Goal: Information Seeking & Learning: Check status

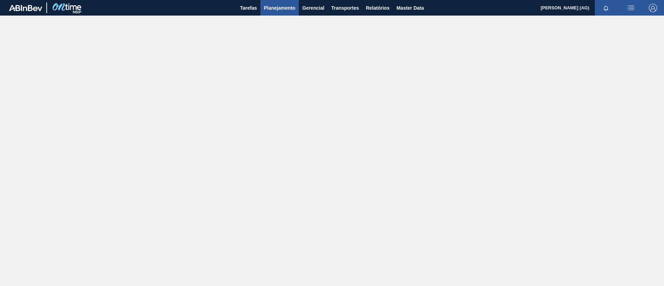
click at [291, 13] on button "Planejamento" at bounding box center [280, 8] width 38 height 16
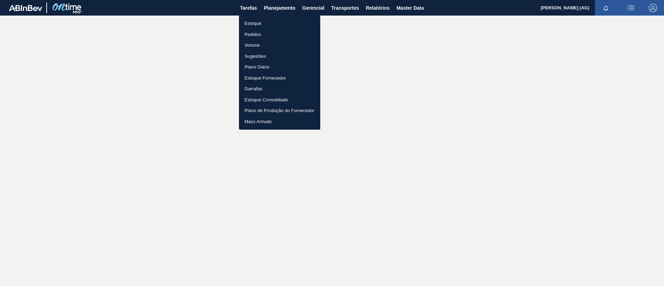
click at [263, 24] on li "Estoque" at bounding box center [279, 23] width 81 height 11
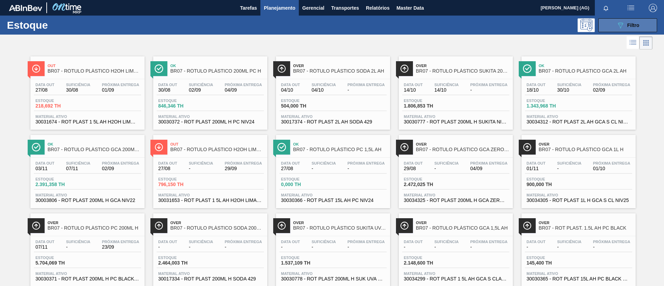
click at [612, 23] on button "089F7B8B-B2A5-4AFE-B5C0-19BA573D28AC Filtro" at bounding box center [627, 25] width 59 height 14
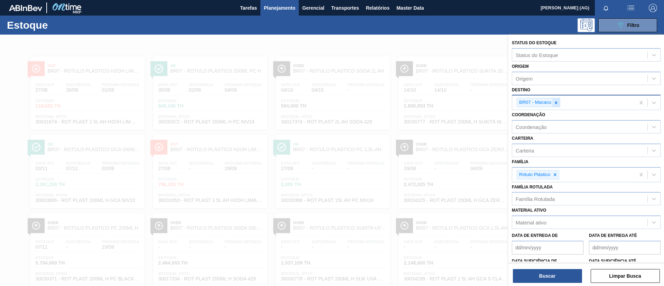
click at [556, 104] on icon at bounding box center [556, 102] width 5 height 5
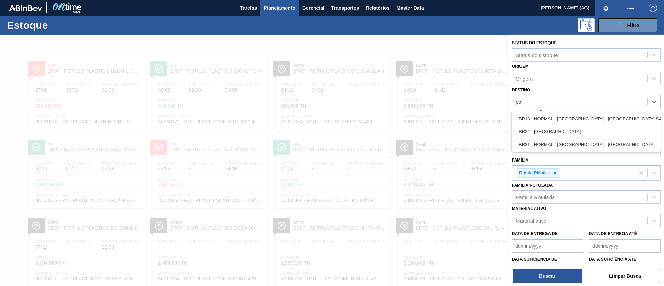
type input "pont"
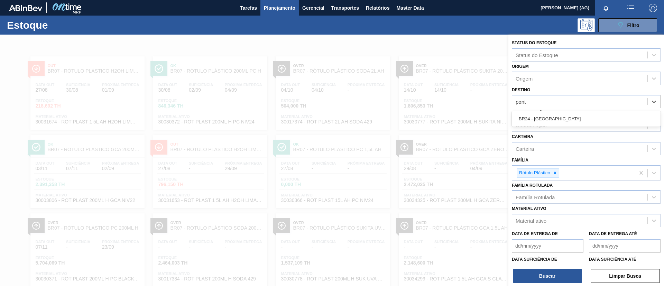
click at [554, 120] on div "BR24 - [GEOGRAPHIC_DATA]" at bounding box center [586, 118] width 149 height 13
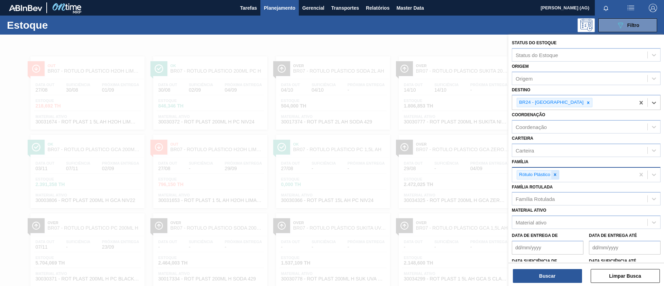
click at [555, 175] on icon at bounding box center [555, 174] width 2 height 2
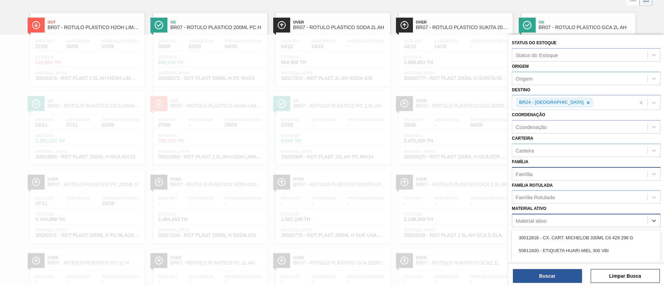
click at [558, 222] on div "Material ativo" at bounding box center [579, 221] width 135 height 10
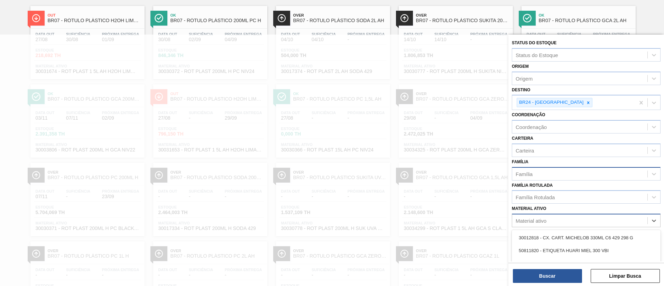
scroll to position [51, 0]
click at [558, 221] on div "Material ativo" at bounding box center [579, 221] width 135 height 10
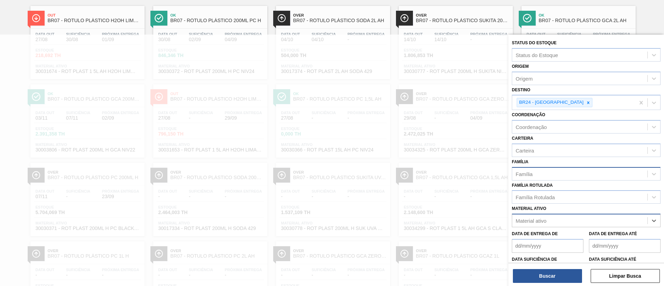
scroll to position [101, 0]
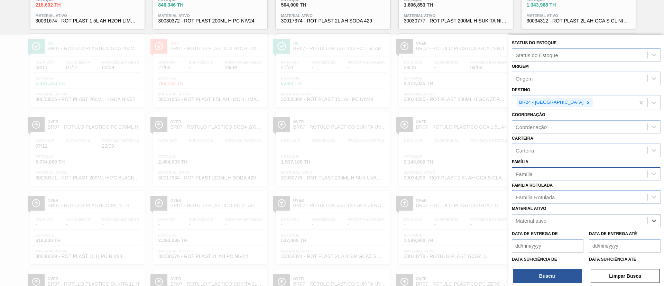
click at [552, 222] on div "Material ativo" at bounding box center [579, 221] width 135 height 10
paste ativo "30012565"
type ativo "30012565"
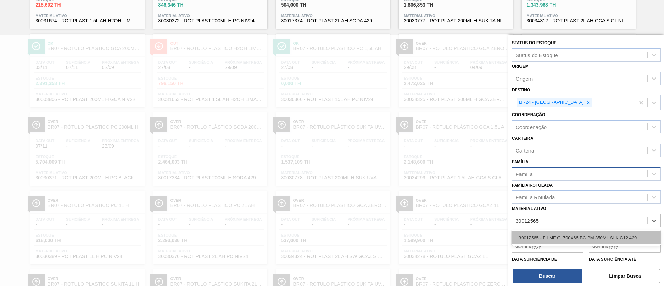
click at [559, 234] on div "30012565 - FILME C. 700X65 BC PM 350ML SLK C12 429" at bounding box center [586, 237] width 149 height 13
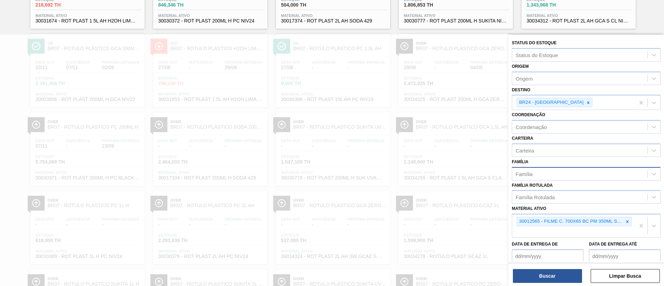
click at [575, 285] on div "Status do Estoque Status do Estoque Origem Origem Destino BR24 - Ponta Grossa C…" at bounding box center [587, 161] width 156 height 253
click at [570, 280] on button "Buscar" at bounding box center [547, 276] width 69 height 14
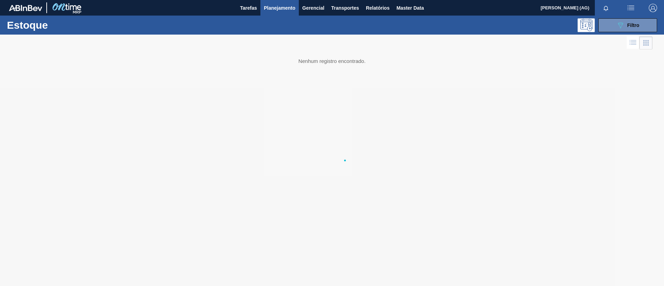
scroll to position [0, 0]
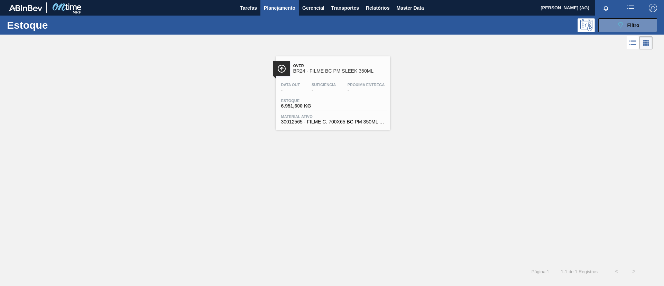
click at [327, 67] on span "Over" at bounding box center [339, 66] width 93 height 4
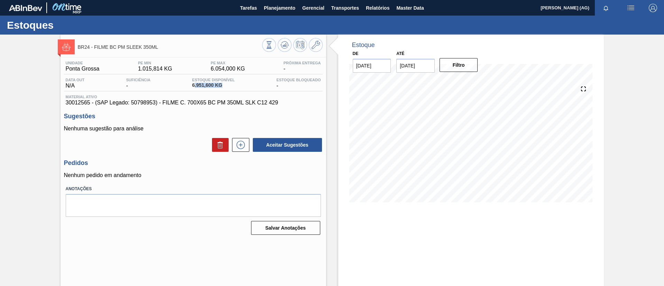
drag, startPoint x: 194, startPoint y: 86, endPoint x: 328, endPoint y: 124, distance: 139.8
click at [222, 86] on span "6.951,600 KG" at bounding box center [213, 85] width 43 height 5
click at [612, 90] on div "BR24 - FILME BC PM SLEEK 350ML Unidade Ponta Grossa PE MIN 1.015,814 KG PE MAX …" at bounding box center [332, 166] width 664 height 263
click at [287, 11] on span "Planejamento" at bounding box center [279, 8] width 31 height 8
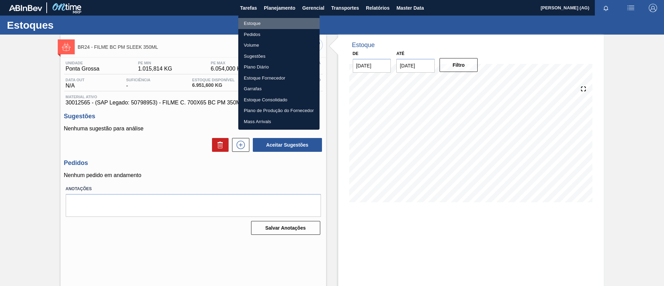
click at [284, 22] on li "Estoque" at bounding box center [278, 23] width 81 height 11
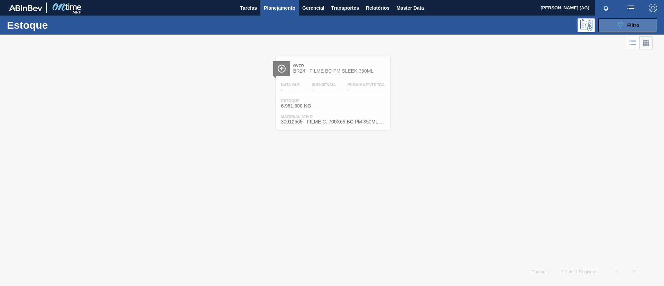
click at [640, 25] on button "089F7B8B-B2A5-4AFE-B5C0-19BA573D28AC Filtro" at bounding box center [627, 25] width 59 height 14
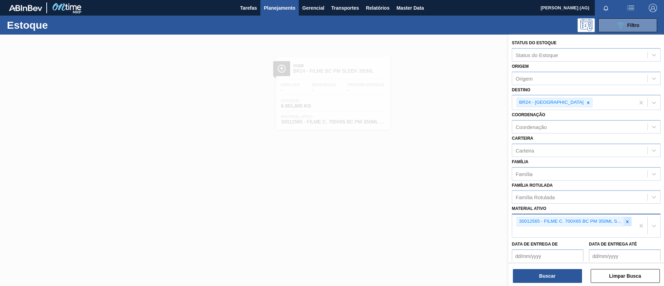
click at [625, 224] on div at bounding box center [628, 221] width 8 height 9
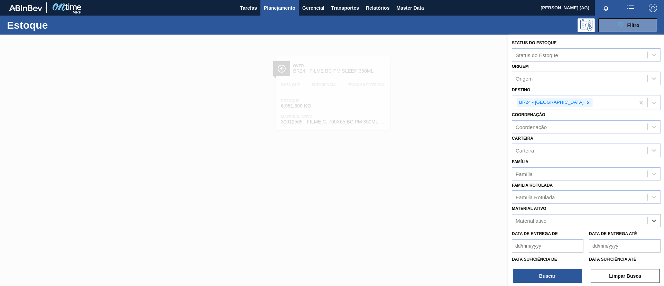
paste ativo "30012535"
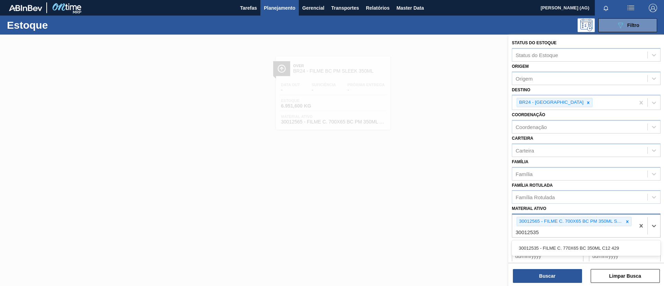
type ativo "30012535"
click at [624, 223] on div at bounding box center [628, 221] width 8 height 9
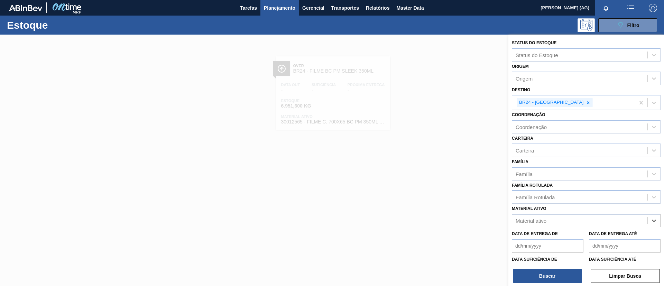
paste ativo "30012535"
type ativo "30012535"
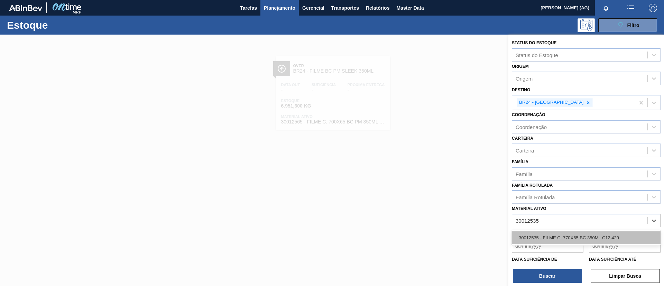
click at [611, 240] on div "30012535 - FILME C. 770X65 BC 350ML C12 429" at bounding box center [586, 237] width 149 height 13
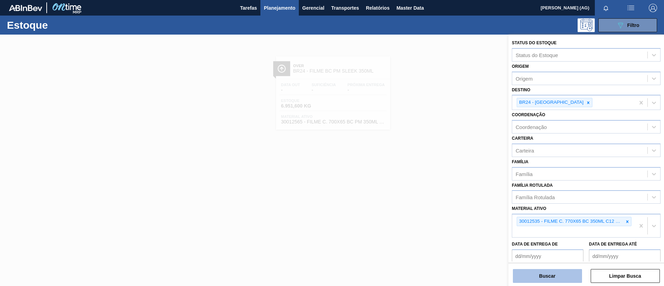
click at [567, 271] on button "Buscar" at bounding box center [547, 276] width 69 height 14
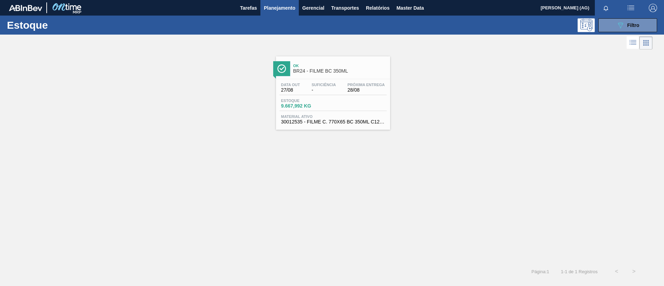
click at [280, 72] on img at bounding box center [281, 68] width 9 height 9
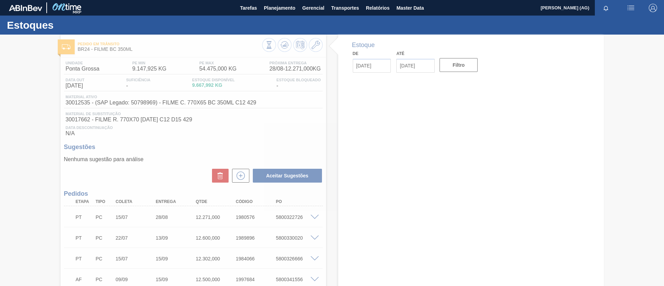
type input "[DATE]"
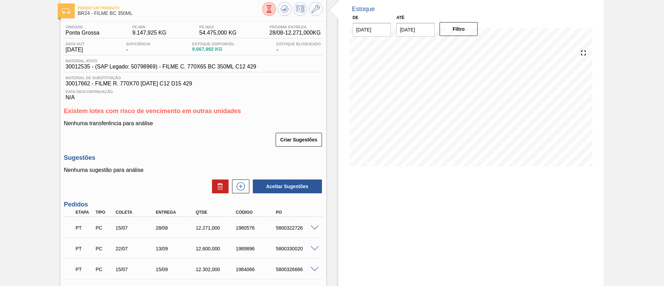
scroll to position [52, 0]
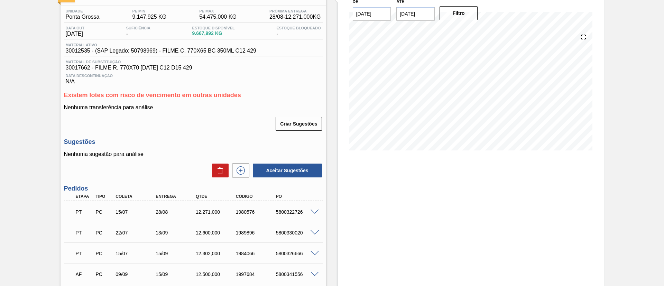
click at [316, 211] on span at bounding box center [315, 212] width 8 height 5
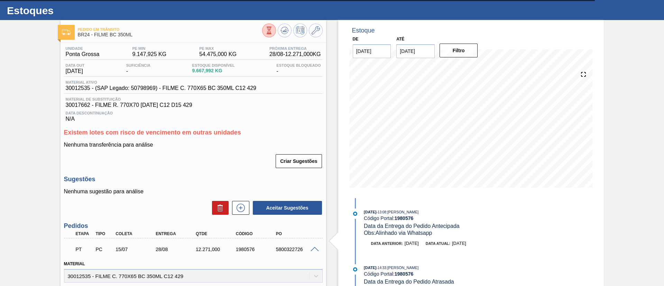
scroll to position [0, 0]
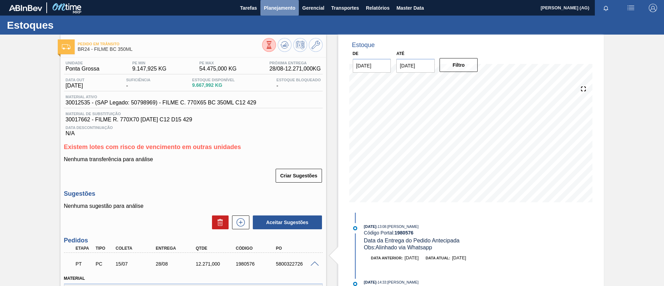
click at [266, 11] on span "Planejamento" at bounding box center [279, 8] width 31 height 8
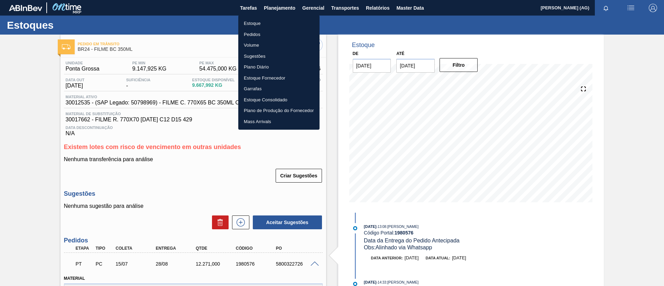
click at [273, 23] on li "Estoque" at bounding box center [278, 23] width 81 height 11
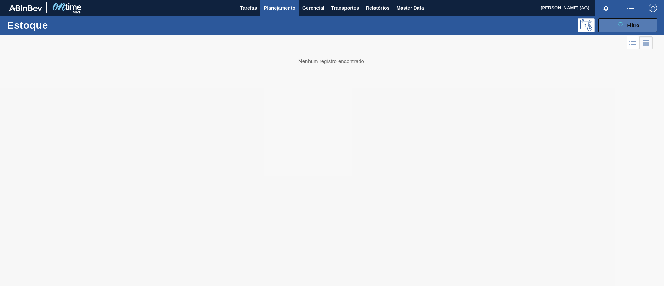
click at [608, 29] on button "089F7B8B-B2A5-4AFE-B5C0-19BA573D28AC Filtro" at bounding box center [627, 25] width 59 height 14
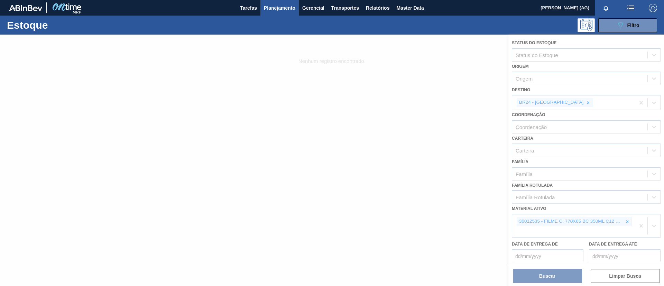
drag, startPoint x: 564, startPoint y: 104, endPoint x: 557, endPoint y: 103, distance: 7.6
click at [565, 104] on div at bounding box center [332, 161] width 664 height 252
click at [353, 53] on div at bounding box center [332, 161] width 664 height 252
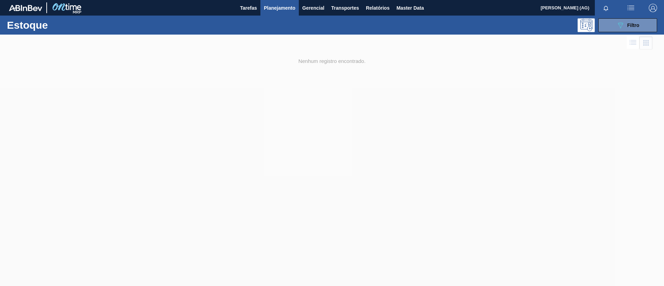
drag, startPoint x: 641, startPoint y: 26, endPoint x: 638, endPoint y: 35, distance: 9.1
click at [641, 26] on button "089F7B8B-B2A5-4AFE-B5C0-19BA573D28AC Filtro" at bounding box center [627, 25] width 59 height 14
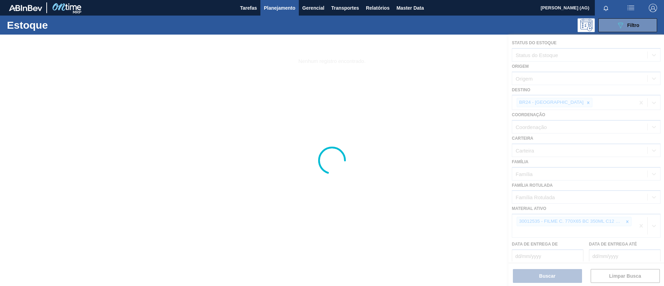
click at [456, 113] on div at bounding box center [332, 161] width 664 height 252
click at [345, 160] on circle at bounding box center [332, 160] width 26 height 26
click at [351, 125] on div at bounding box center [332, 161] width 664 height 252
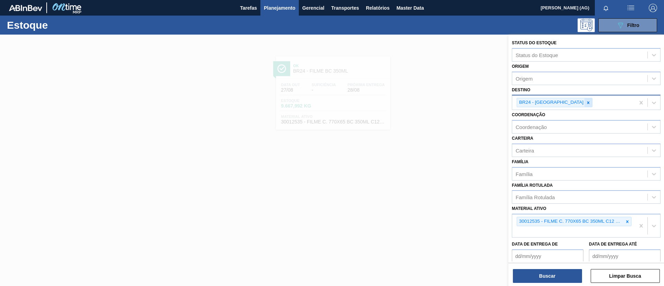
click at [586, 103] on icon at bounding box center [588, 102] width 5 height 5
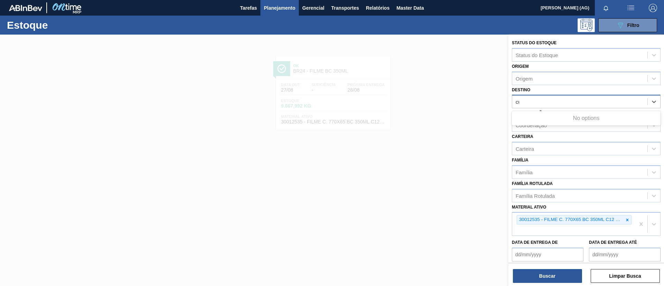
type input "cur"
click at [554, 104] on div "Destino" at bounding box center [579, 102] width 135 height 10
type input "c"
click at [578, 158] on div "Família Família" at bounding box center [586, 167] width 149 height 24
click at [625, 222] on icon at bounding box center [627, 220] width 5 height 5
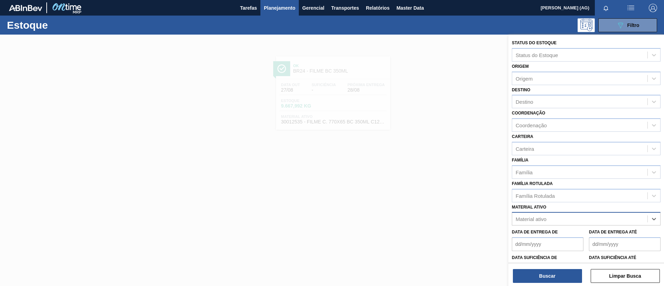
paste ativo "30030679"
type ativo "30030679"
click at [273, 99] on div at bounding box center [332, 178] width 664 height 286
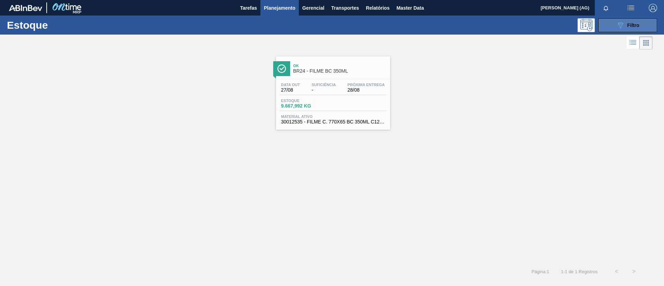
click at [613, 26] on button "089F7B8B-B2A5-4AFE-B5C0-19BA573D28AC Filtro" at bounding box center [627, 25] width 59 height 14
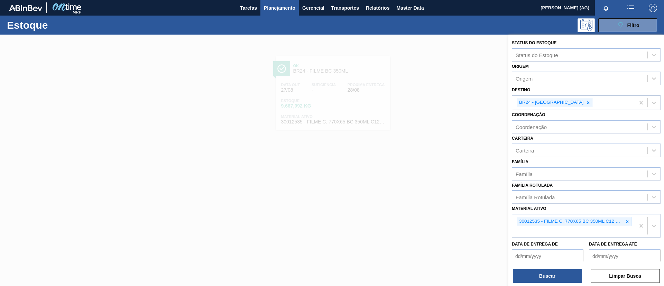
click at [585, 107] on div at bounding box center [589, 102] width 8 height 9
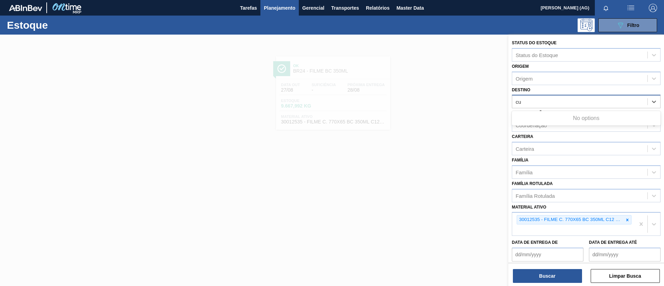
type input "cur"
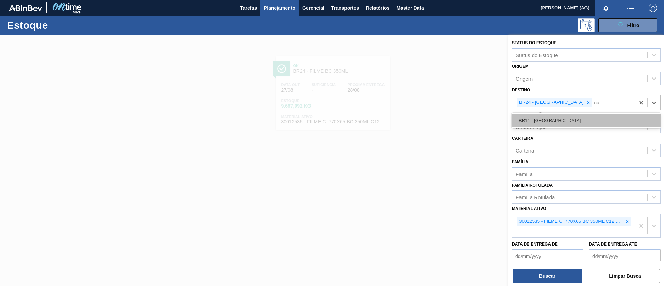
click at [569, 122] on div "BR14 - Curitibana" at bounding box center [586, 120] width 149 height 13
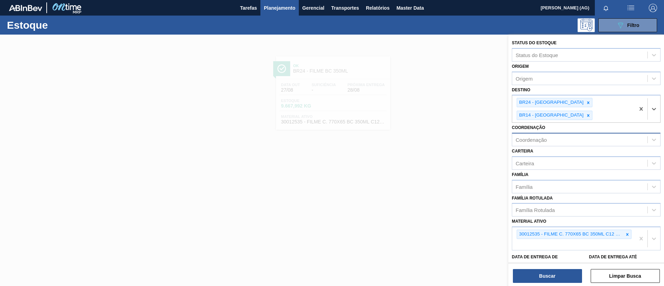
drag, startPoint x: 568, startPoint y: 103, endPoint x: 572, endPoint y: 124, distance: 20.5
click at [587, 103] on icon at bounding box center [588, 102] width 2 height 2
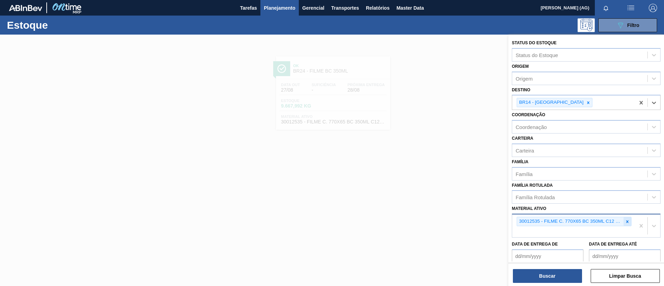
click at [627, 221] on icon at bounding box center [627, 221] width 5 height 5
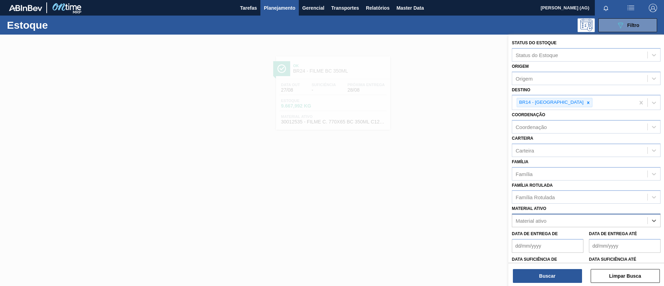
paste ativo "30030679"
type ativo "30030679"
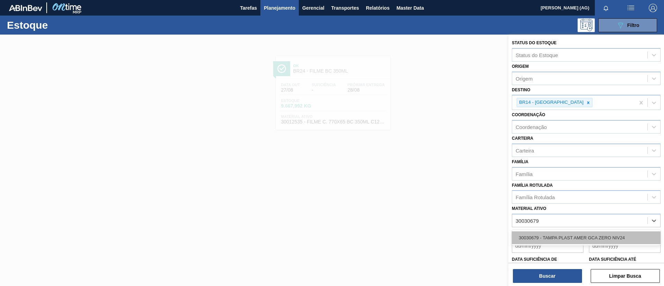
click at [586, 239] on div "30030679 - TAMPA PLAST AMER GCA ZERO NIV24" at bounding box center [586, 237] width 149 height 13
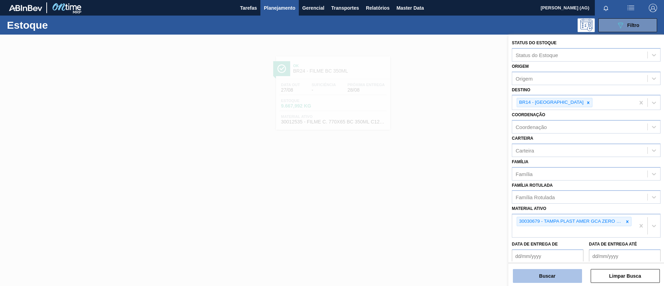
click at [572, 277] on button "Buscar" at bounding box center [547, 276] width 69 height 14
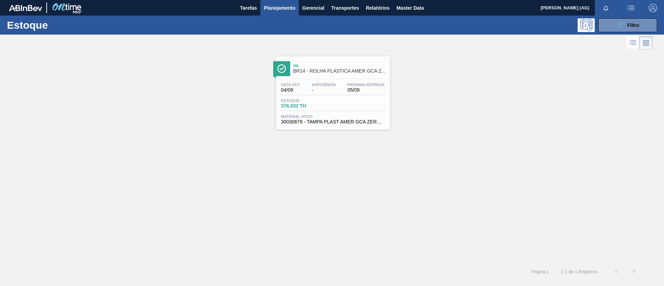
click at [280, 72] on img at bounding box center [281, 68] width 9 height 9
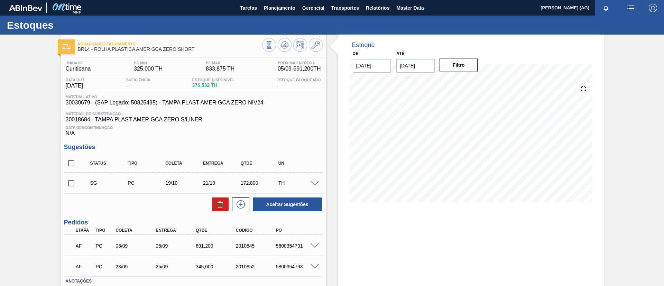
scroll to position [47, 0]
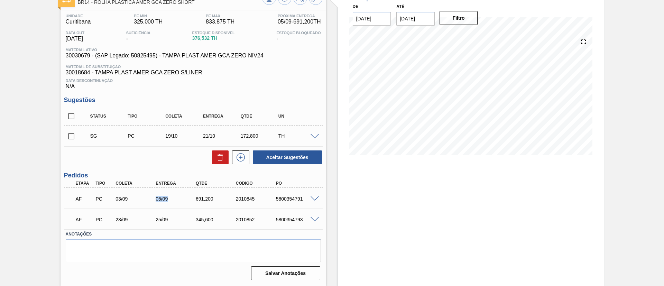
drag, startPoint x: 141, startPoint y: 204, endPoint x: 167, endPoint y: 200, distance: 27.0
click at [167, 200] on div "AF PC 03/09 05/09 691,200 2010845 5800354791" at bounding box center [191, 198] width 240 height 14
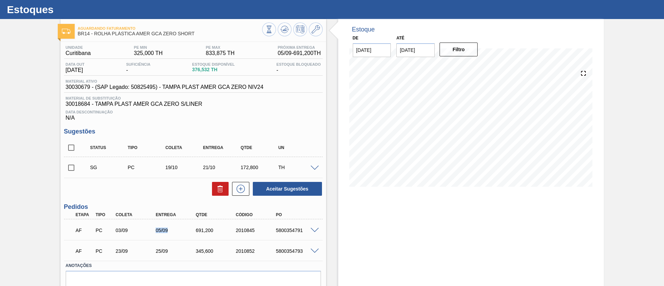
scroll to position [0, 0]
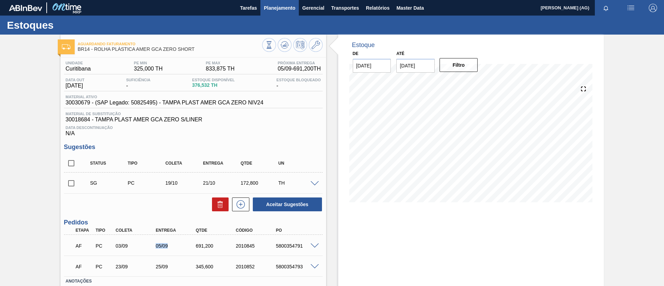
click at [288, 13] on button "Planejamento" at bounding box center [280, 8] width 38 height 16
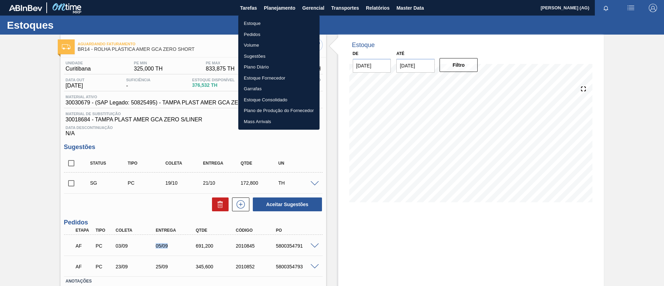
click at [287, 24] on li "Estoque" at bounding box center [278, 23] width 81 height 11
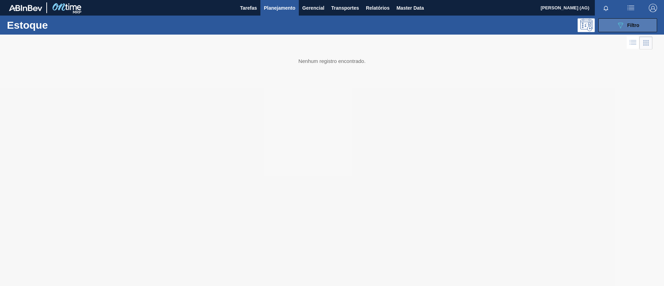
click at [626, 25] on div "089F7B8B-B2A5-4AFE-B5C0-19BA573D28AC Filtro" at bounding box center [627, 25] width 23 height 8
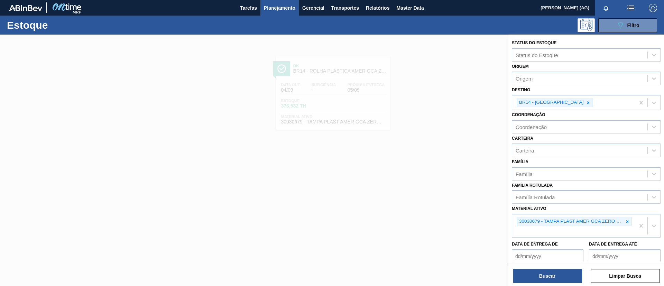
click at [426, 96] on div at bounding box center [332, 178] width 664 height 286
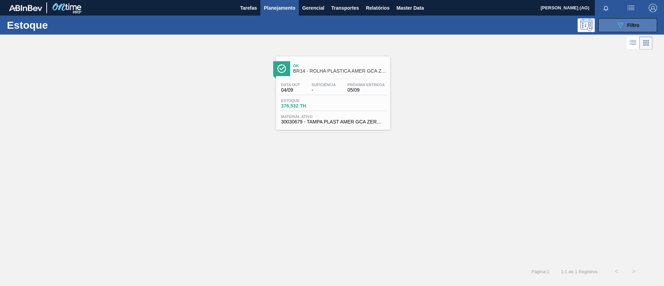
click at [625, 20] on button "089F7B8B-B2A5-4AFE-B5C0-19BA573D28AC Filtro" at bounding box center [627, 25] width 59 height 14
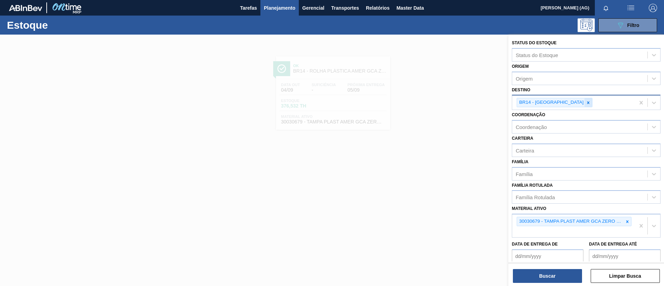
click at [586, 103] on icon at bounding box center [588, 102] width 5 height 5
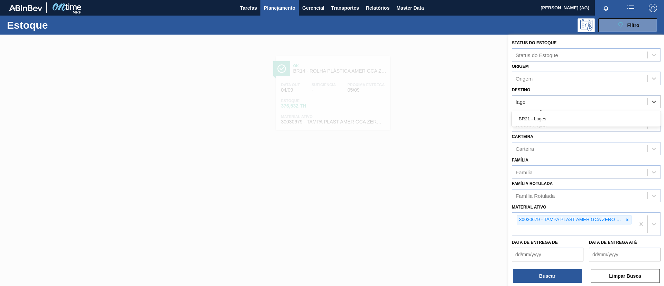
type input "lage"
click at [552, 128] on div "Coordenação" at bounding box center [579, 125] width 135 height 10
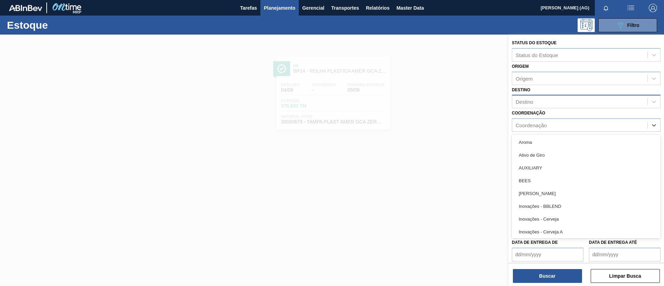
click at [548, 99] on div "Destino" at bounding box center [579, 102] width 135 height 10
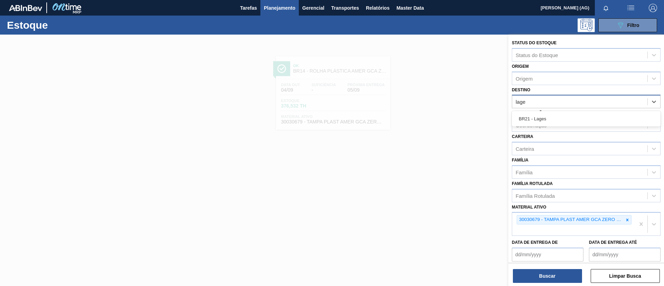
type input "lages"
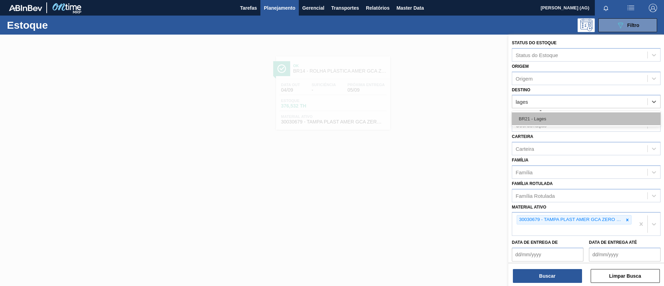
click at [564, 121] on div "BR21 - Lages" at bounding box center [586, 118] width 149 height 13
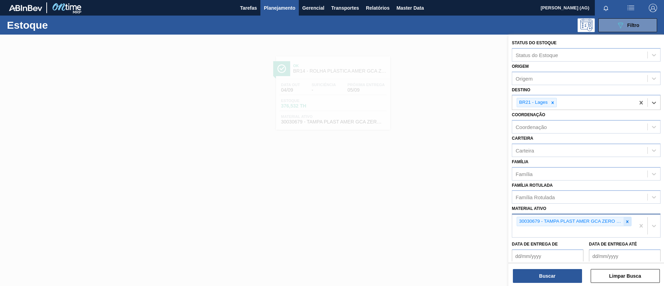
click at [626, 224] on icon at bounding box center [627, 221] width 5 height 5
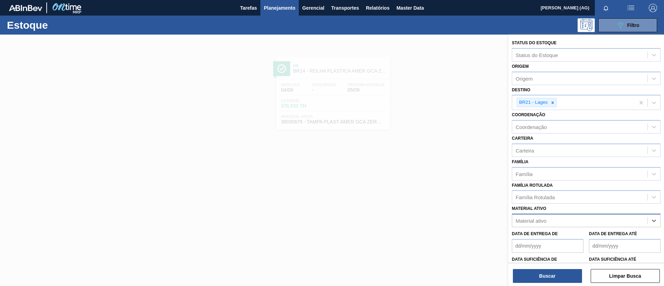
paste ativo "30033740"
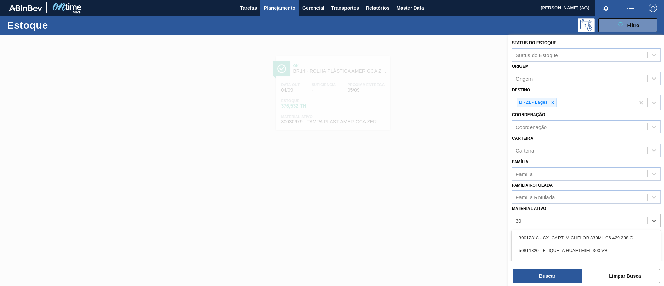
type ativo "3"
paste ativo "30033740"
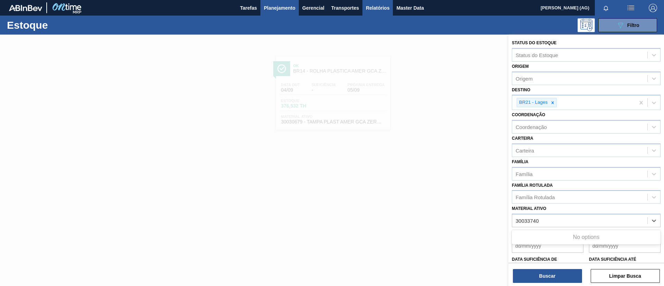
type ativo "30033740"
click at [566, 195] on div "Família Rotulada" at bounding box center [579, 197] width 135 height 10
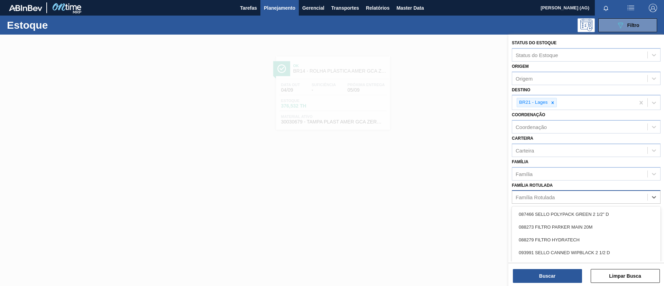
paste Rotulada "30033740"
type Rotulada "30033740"
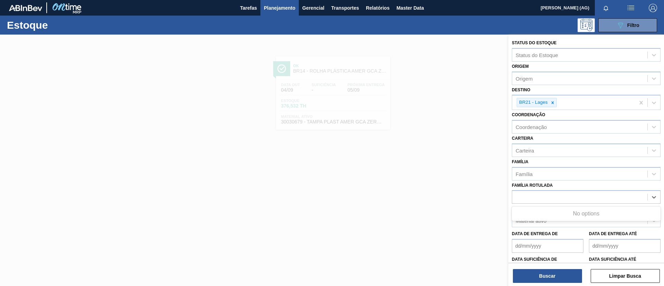
drag, startPoint x: 566, startPoint y: 195, endPoint x: 491, endPoint y: 188, distance: 75.1
click at [509, 192] on div "Status do Estoque Status do Estoque Origem Origem Destino BR21 - Lages Coordena…" at bounding box center [587, 178] width 156 height 286
click at [553, 106] on div at bounding box center [553, 102] width 8 height 9
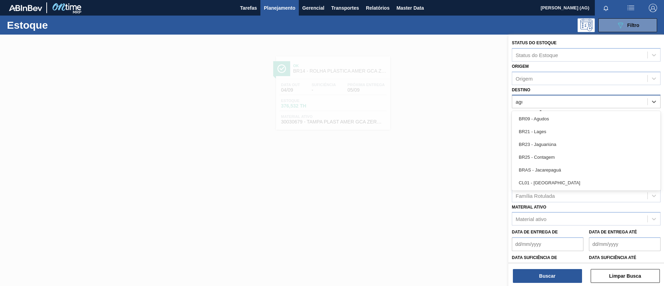
type input "agud"
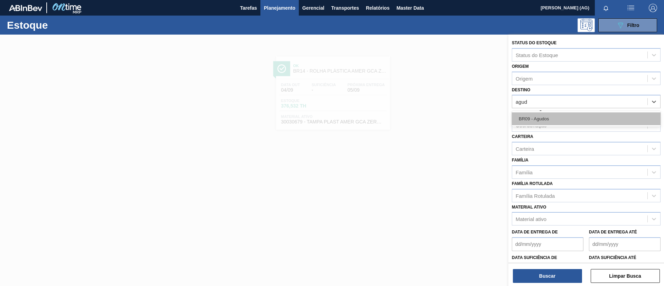
click at [566, 117] on div "BR09 - Agudos" at bounding box center [586, 118] width 149 height 13
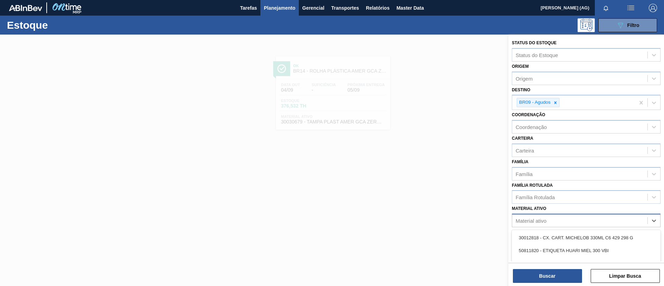
click at [551, 220] on div "Material ativo" at bounding box center [579, 221] width 135 height 10
paste ativo "30034180"
type ativo "30034180"
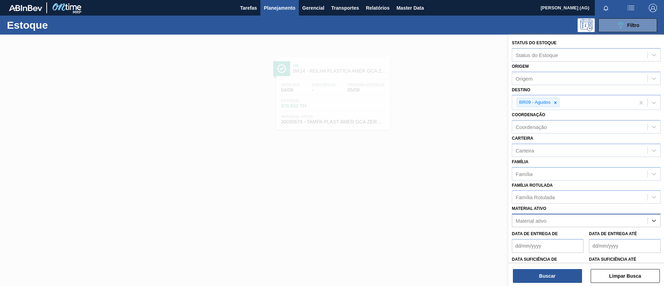
click at [550, 223] on div "Material ativo" at bounding box center [579, 221] width 135 height 10
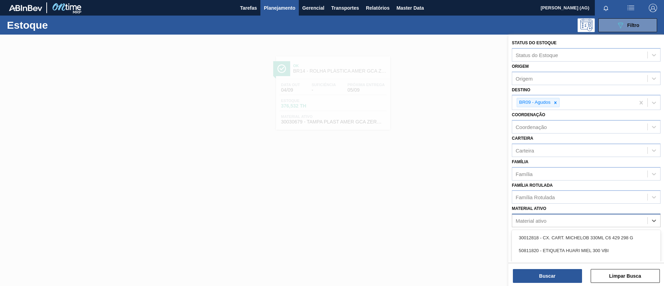
paste ativo "30034180"
type ativo "30034180"
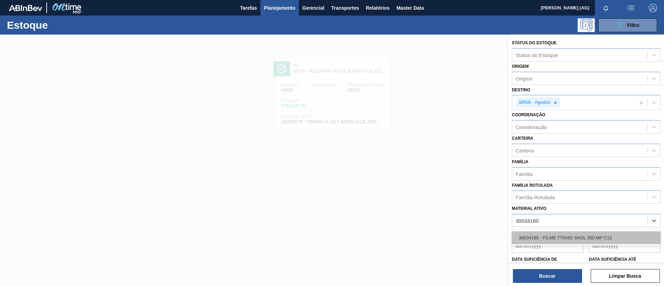
click at [552, 236] on div "30034180 - FILME 770X65 SKOL 350 MP C12" at bounding box center [586, 237] width 149 height 13
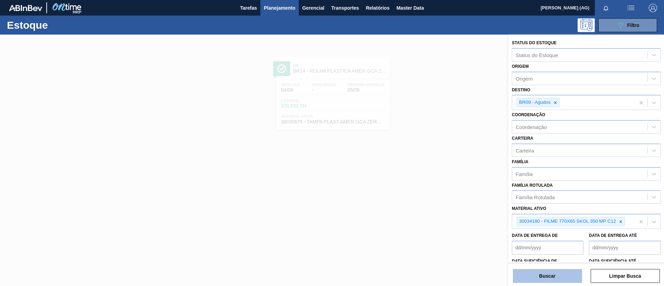
click at [555, 274] on button "Buscar" at bounding box center [547, 276] width 69 height 14
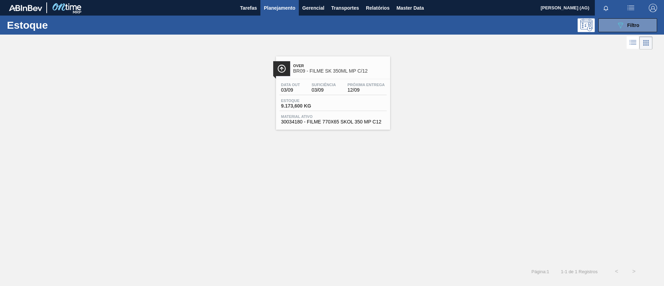
click at [287, 71] on div at bounding box center [281, 68] width 17 height 15
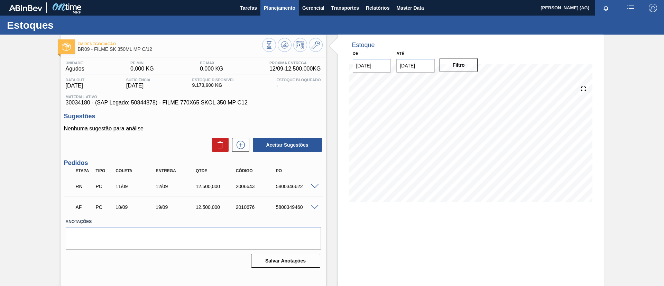
click at [276, 10] on span "Planejamento" at bounding box center [279, 8] width 31 height 8
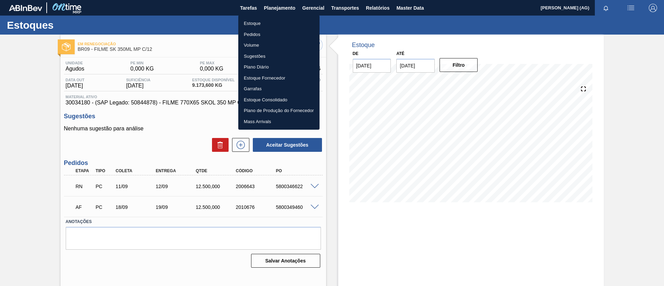
click at [277, 25] on li "Estoque" at bounding box center [278, 23] width 81 height 11
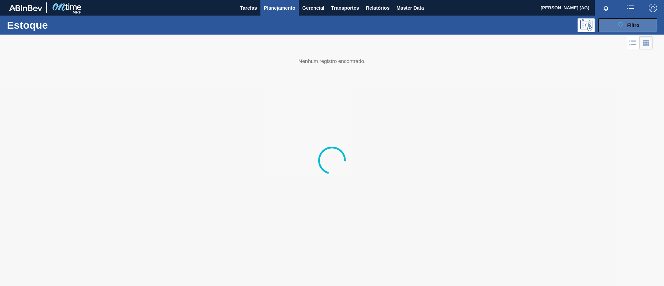
click at [633, 28] on div "089F7B8B-B2A5-4AFE-B5C0-19BA573D28AC Filtro" at bounding box center [627, 25] width 23 height 8
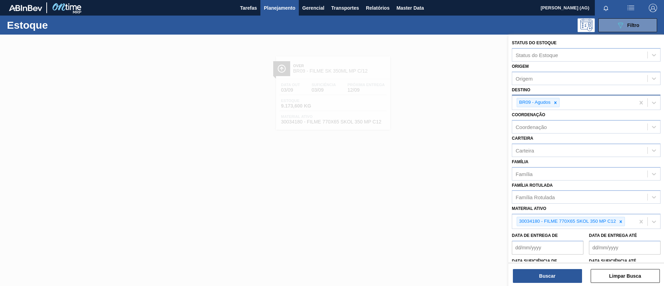
click at [557, 104] on icon at bounding box center [555, 102] width 5 height 5
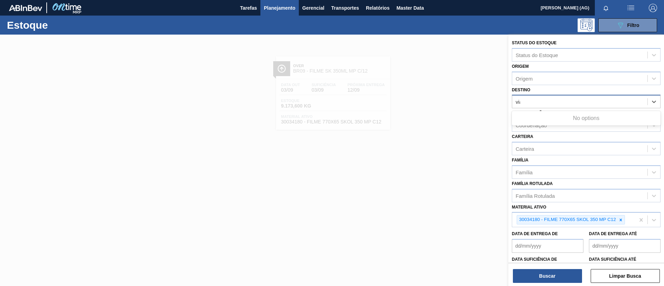
type input "viam"
click at [552, 104] on div "Destino" at bounding box center [579, 102] width 135 height 10
type input "viamão"
drag, startPoint x: 541, startPoint y: 107, endPoint x: 523, endPoint y: 111, distance: 17.8
click at [523, 111] on div "Status do Estoque Status do Estoque Origem Origem Destino option BR09 - Agudos,…" at bounding box center [587, 171] width 156 height 273
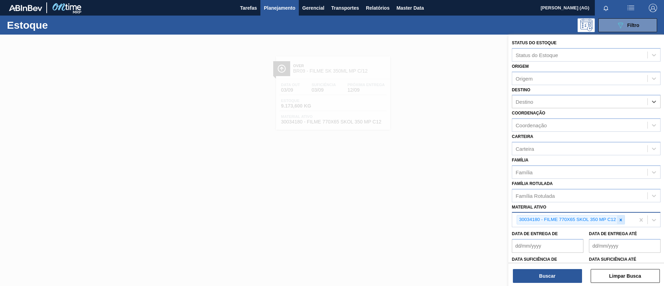
click at [623, 219] on icon at bounding box center [621, 220] width 5 height 5
paste ativo "30012579"
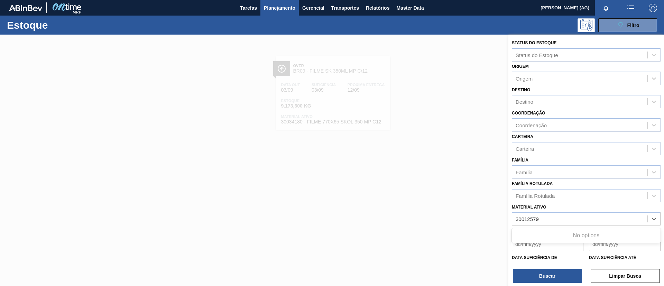
type ativo "30012579"
click at [537, 102] on div "Destino" at bounding box center [579, 102] width 135 height 10
type input "viam"
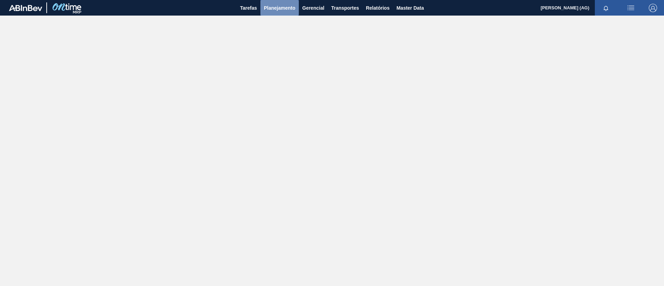
click at [283, 5] on span "Planejamento" at bounding box center [279, 8] width 31 height 8
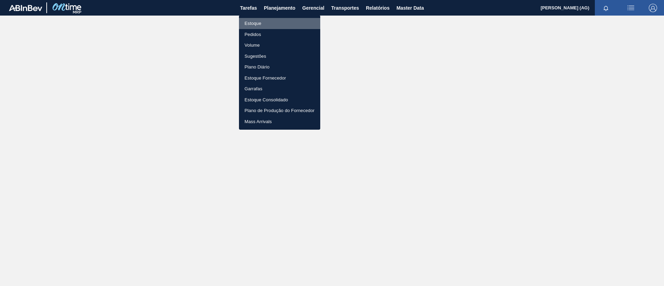
click at [258, 21] on li "Estoque" at bounding box center [279, 23] width 81 height 11
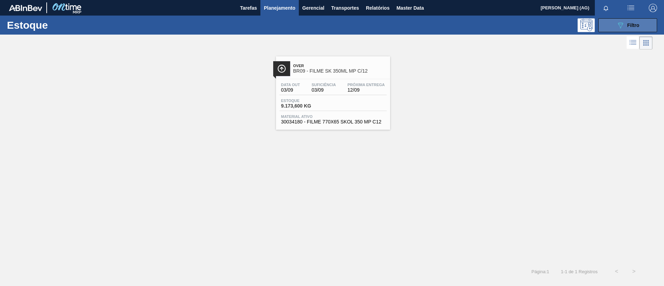
click at [655, 24] on button "089F7B8B-B2A5-4AFE-B5C0-19BA573D28AC Filtro" at bounding box center [627, 25] width 59 height 14
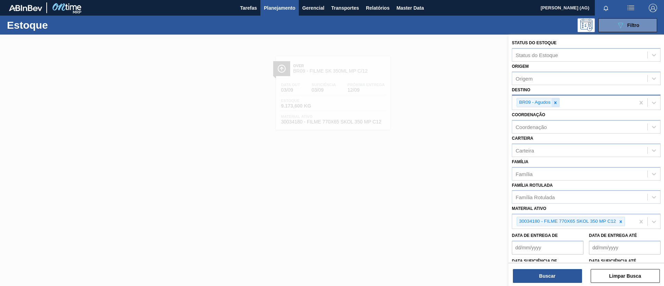
click at [556, 101] on icon at bounding box center [555, 102] width 5 height 5
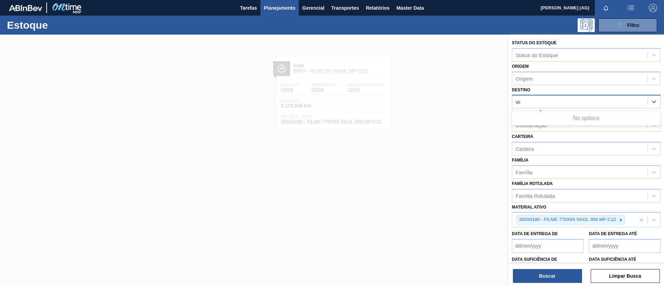
type input "viam"
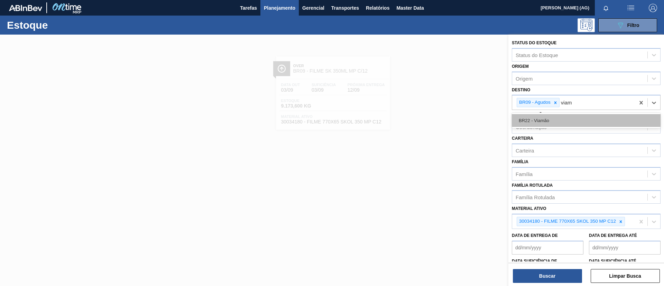
click at [555, 115] on div "BR22 - Viamão" at bounding box center [586, 120] width 149 height 13
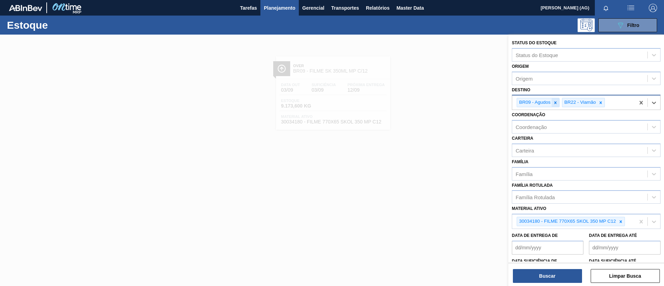
click at [557, 102] on icon at bounding box center [555, 102] width 5 height 5
click at [620, 223] on icon at bounding box center [621, 221] width 5 height 5
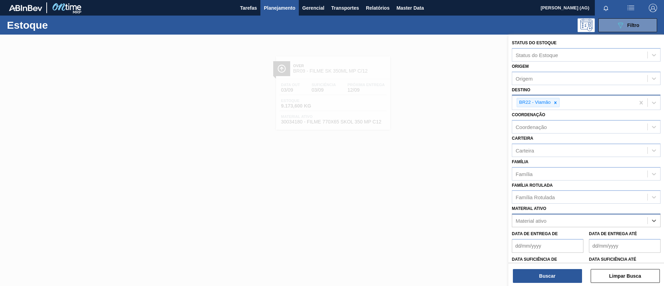
paste ativo "30012579"
type ativo "30012579"
click at [594, 236] on div "30012579 - FILME C. 800X65 AP 473ML C12 429" at bounding box center [586, 237] width 149 height 13
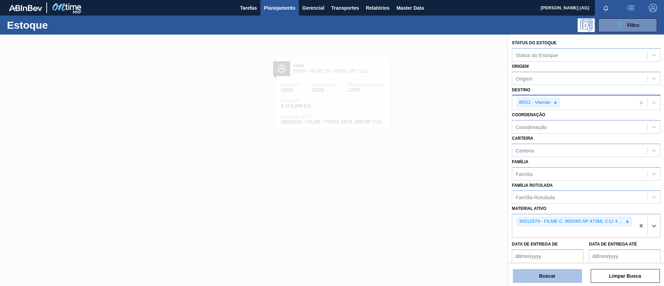
click at [556, 272] on button "Buscar" at bounding box center [547, 276] width 69 height 14
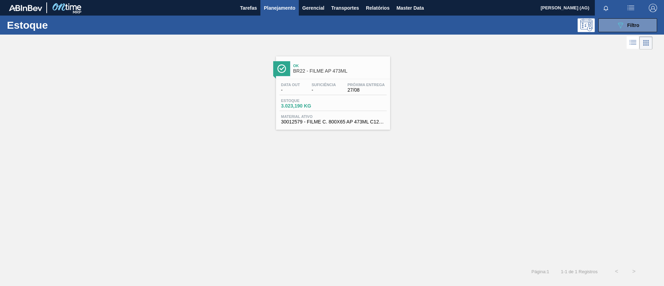
click at [279, 70] on img at bounding box center [281, 68] width 9 height 9
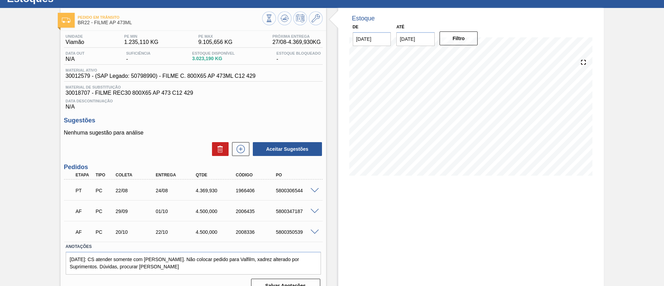
scroll to position [39, 0]
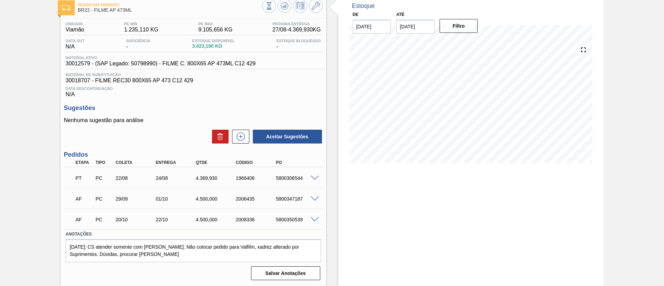
click at [319, 177] on div at bounding box center [316, 177] width 14 height 5
click at [317, 178] on span at bounding box center [315, 178] width 8 height 5
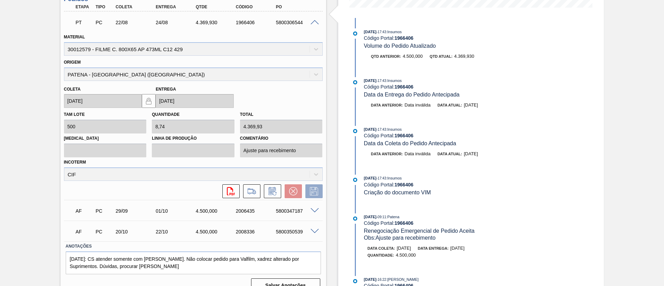
scroll to position [143, 0]
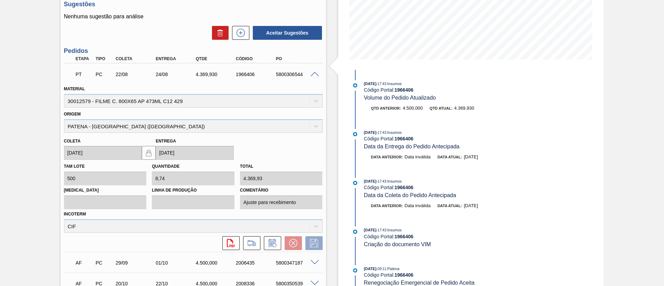
click at [313, 75] on span at bounding box center [315, 74] width 8 height 5
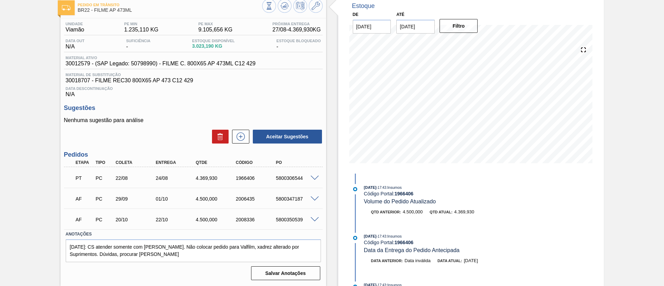
click at [297, 179] on div "5800306544" at bounding box center [296, 178] width 45 height 6
copy div "5800306544"
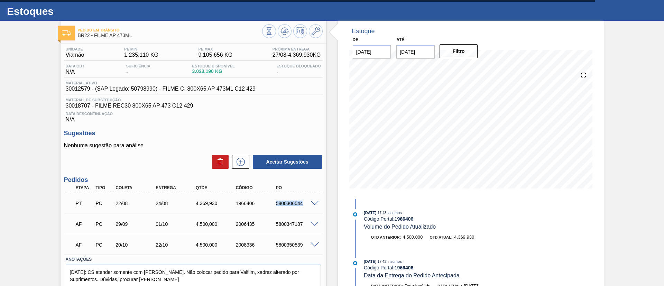
scroll to position [0, 0]
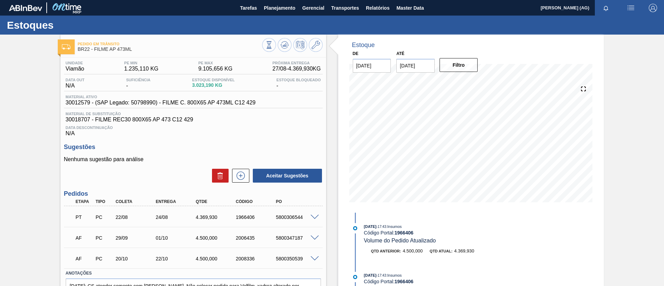
click at [603, 134] on div "Pedido em Trânsito BR22 - FILME AP 473ML Unidade Viamão PE MIN 1.235,110 KG PE …" at bounding box center [332, 180] width 664 height 291
click at [283, 11] on span "Planejamento" at bounding box center [279, 8] width 31 height 8
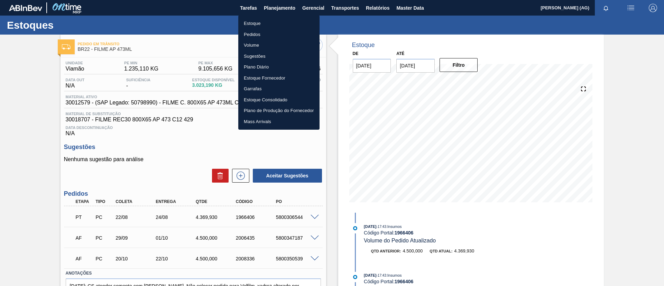
click at [277, 25] on li "Estoque" at bounding box center [278, 23] width 81 height 11
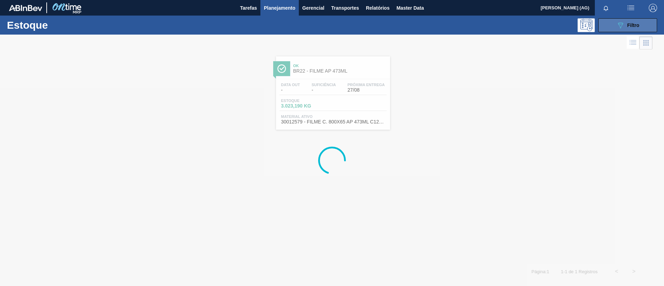
click at [634, 22] on span "Filtro" at bounding box center [634, 25] width 12 height 6
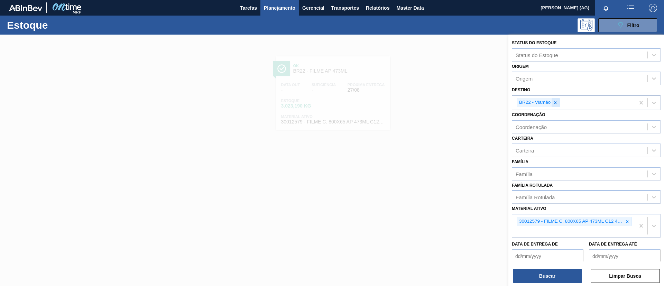
click at [552, 105] on div at bounding box center [556, 102] width 8 height 9
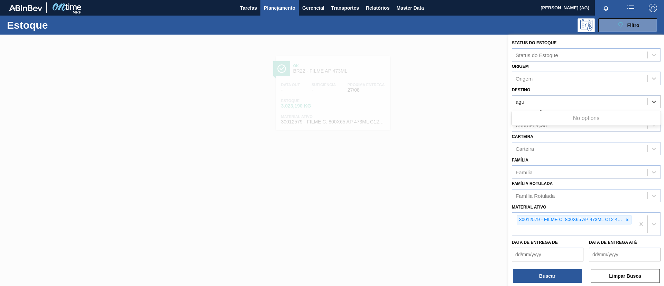
type input "agud"
click at [552, 104] on div "agud" at bounding box center [579, 102] width 135 height 10
click at [552, 103] on div "Destino" at bounding box center [579, 102] width 135 height 10
type input "agud"
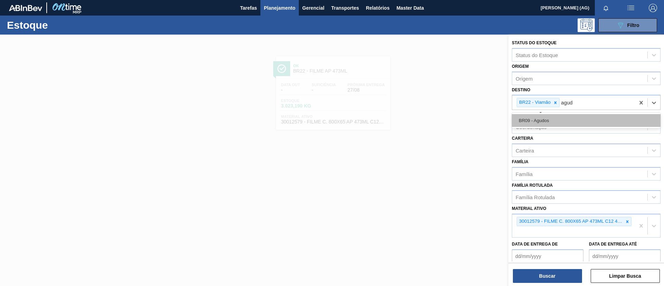
click at [558, 119] on div "BR09 - Agudos" at bounding box center [586, 120] width 149 height 13
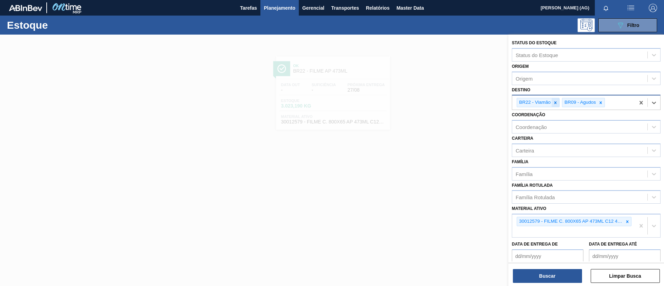
click at [554, 101] on icon at bounding box center [555, 102] width 5 height 5
click at [627, 225] on div at bounding box center [628, 221] width 8 height 9
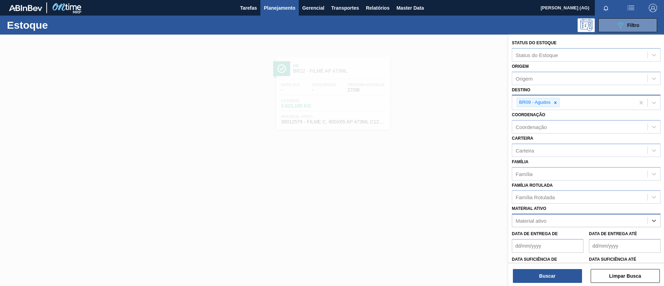
paste ativo "30034180"
type ativo "30034180"
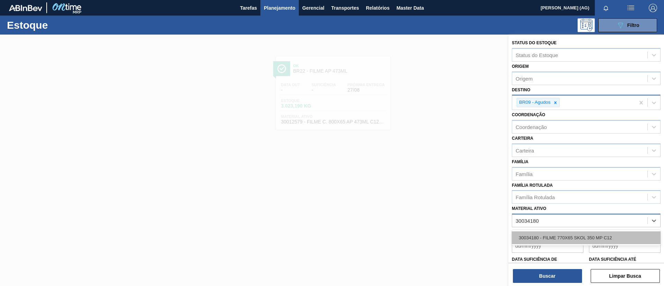
click at [591, 238] on div "30034180 - FILME 770X65 SKOL 350 MP C12" at bounding box center [586, 237] width 149 height 13
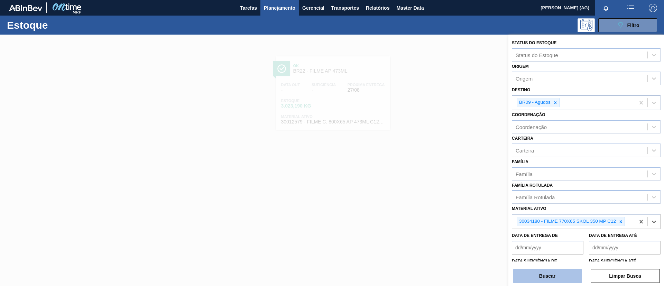
drag, startPoint x: 562, startPoint y: 267, endPoint x: 559, endPoint y: 270, distance: 4.4
click at [560, 268] on div "Buscar Limpar Busca" at bounding box center [587, 272] width 156 height 19
click at [559, 270] on button "Buscar" at bounding box center [547, 276] width 69 height 14
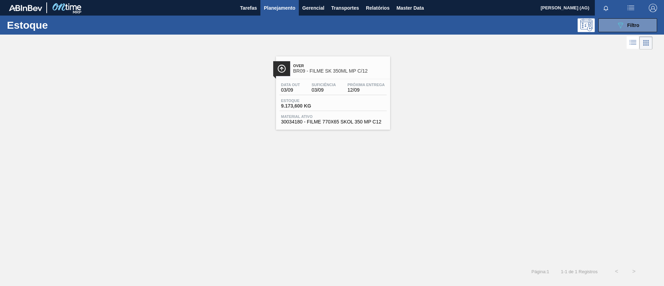
click at [289, 73] on div at bounding box center [281, 68] width 17 height 15
